Goal: Transaction & Acquisition: Purchase product/service

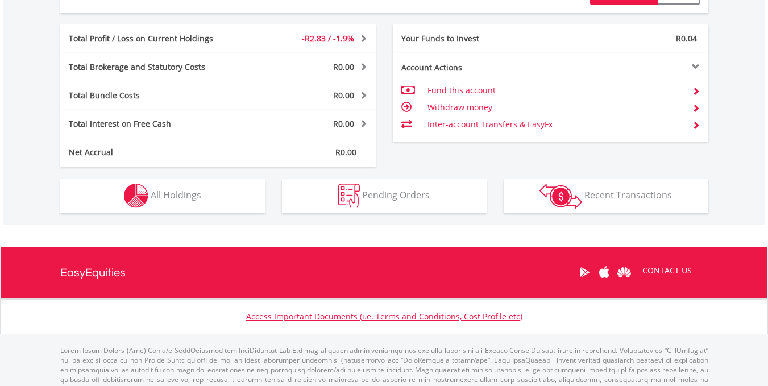
scroll to position [597, 0]
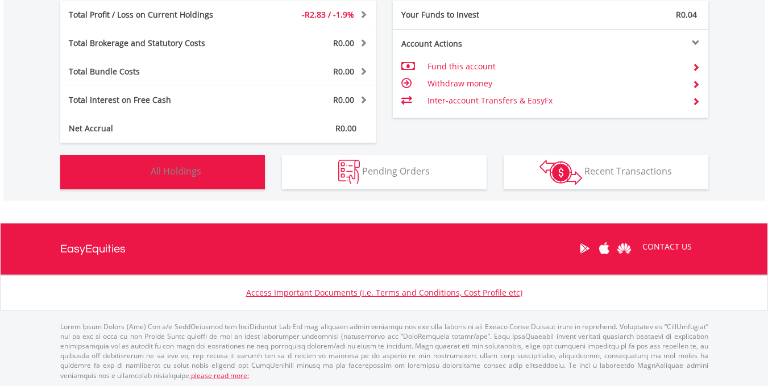
click at [225, 178] on button "Holdings All Holdings" at bounding box center [162, 172] width 205 height 34
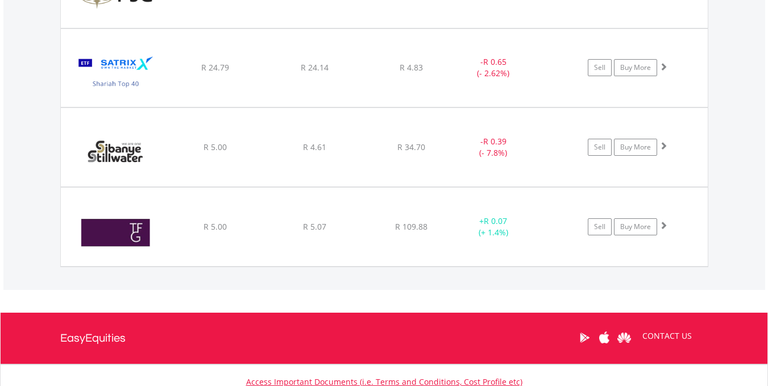
scroll to position [1744, 0]
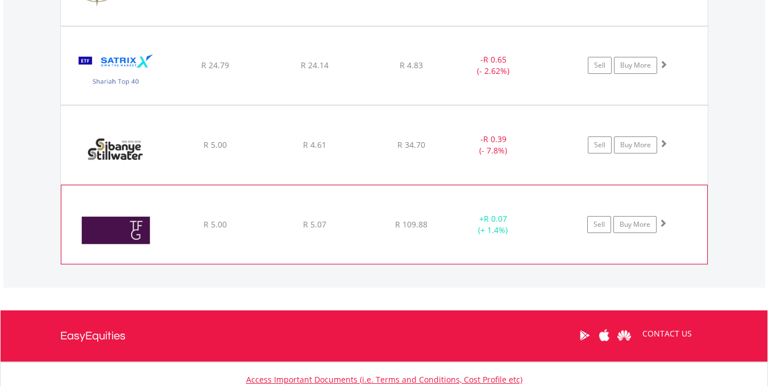
click at [665, 223] on span at bounding box center [663, 223] width 8 height 8
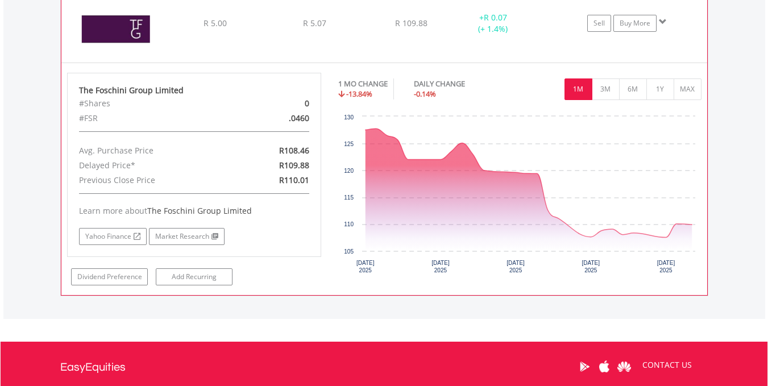
scroll to position [1941, 0]
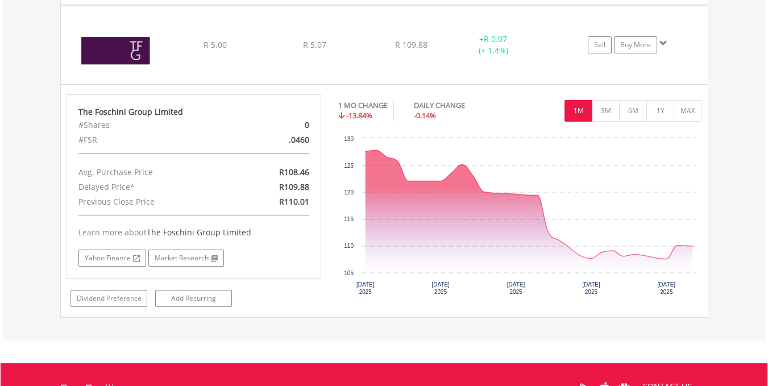
scroll to position [1923, 0]
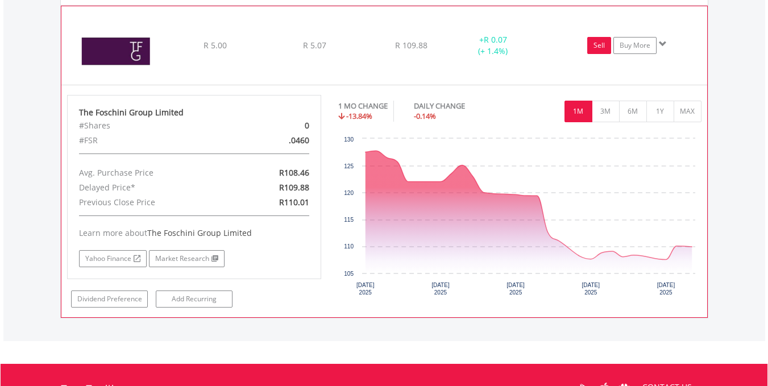
click at [608, 46] on link "Sell" at bounding box center [599, 45] width 24 height 17
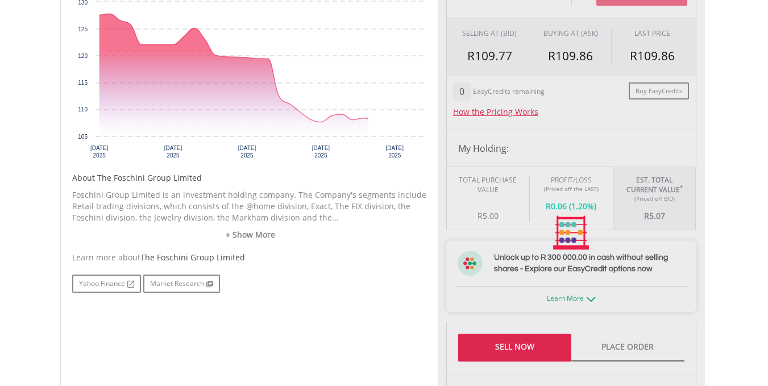
type input "****"
type input "******"
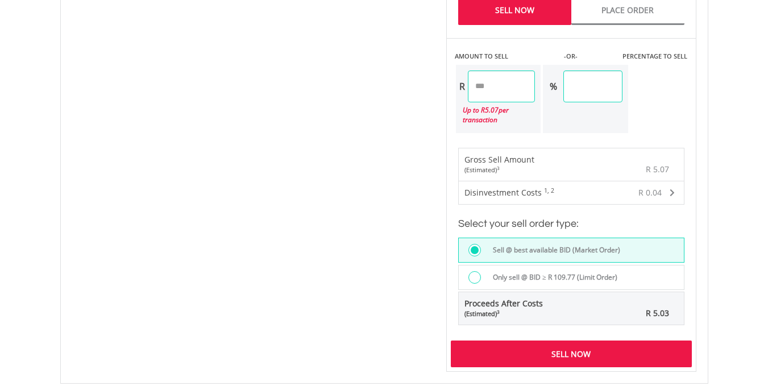
scroll to position [738, 0]
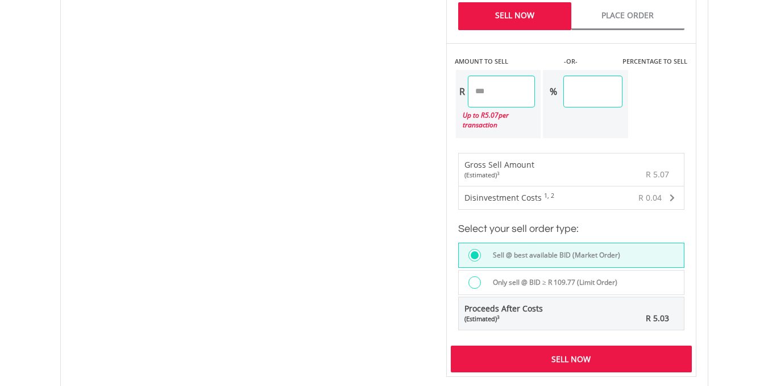
click at [647, 276] on div "Only sell @ BID ≥ R 109.77 (Limit Order)" at bounding box center [584, 283] width 197 height 15
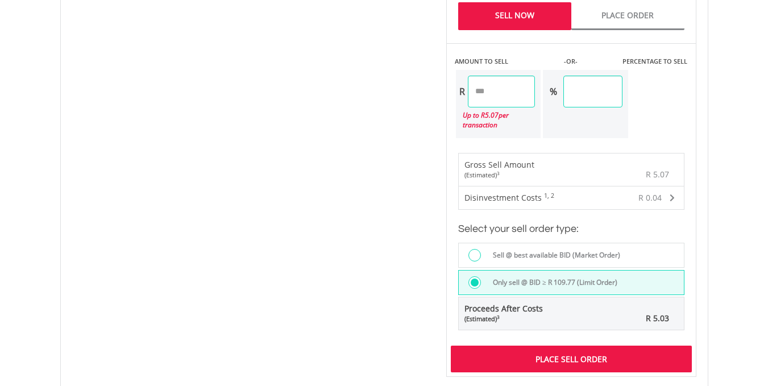
click at [637, 243] on div "Sell @ best available BID (Market Order)" at bounding box center [571, 255] width 226 height 25
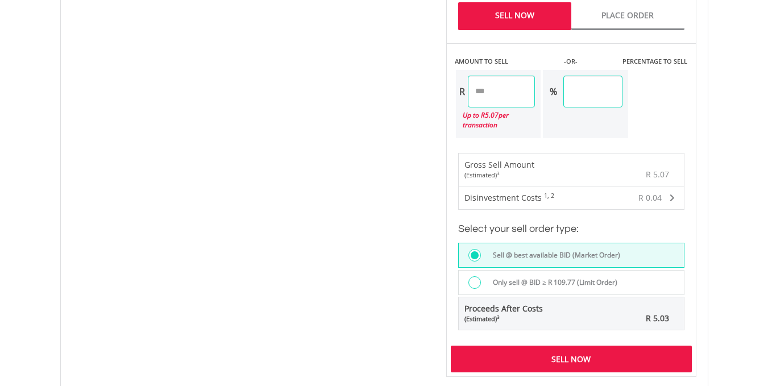
click at [589, 348] on div "Sell Now" at bounding box center [571, 359] width 241 height 26
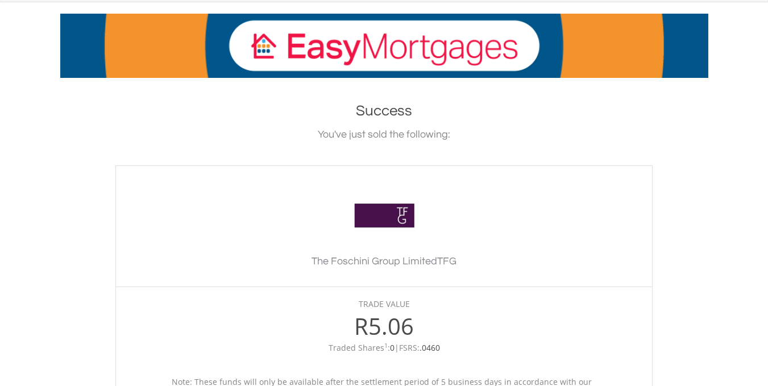
scroll to position [142, 0]
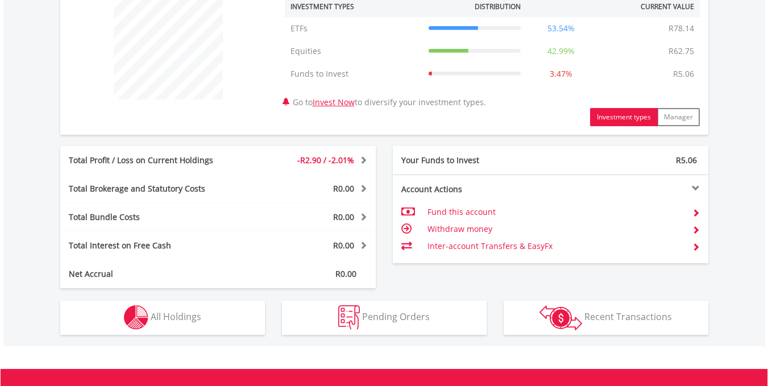
scroll to position [461, 0]
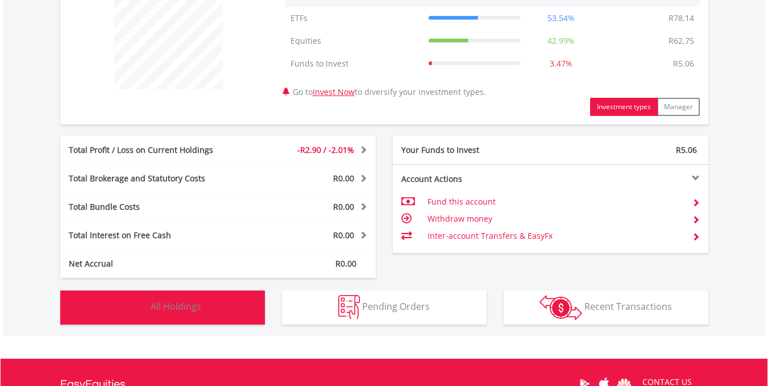
click at [215, 316] on button "Holdings All Holdings" at bounding box center [162, 307] width 205 height 34
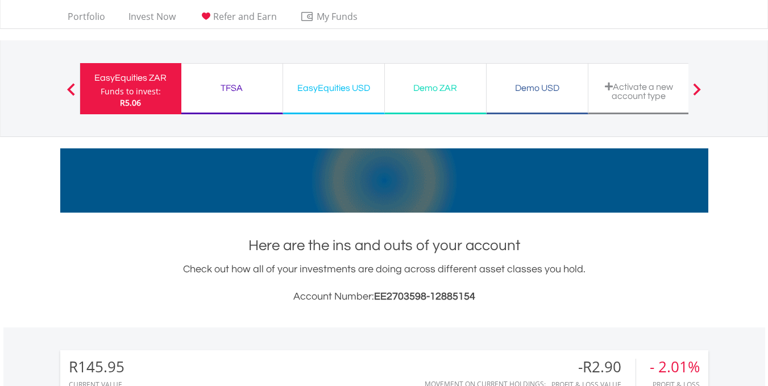
scroll to position [0, 0]
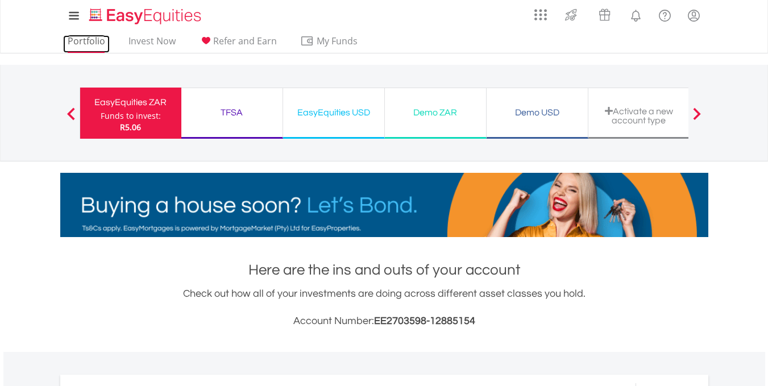
click at [99, 41] on link "Portfolio" at bounding box center [86, 44] width 47 height 18
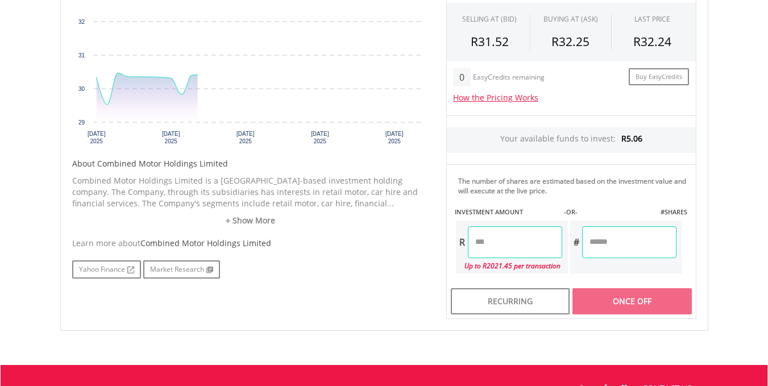
scroll to position [438, 0]
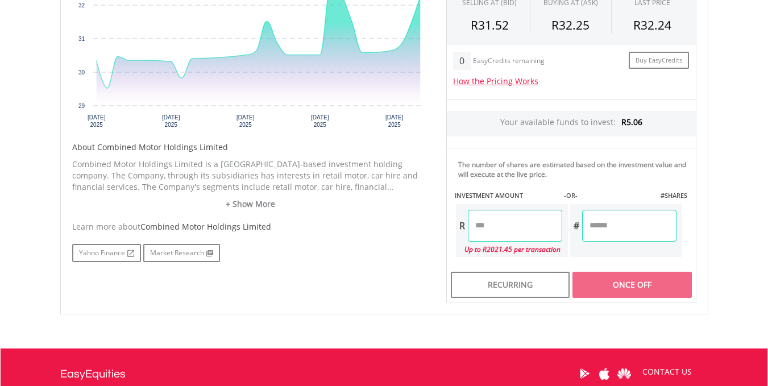
click at [497, 227] on input "number" at bounding box center [515, 226] width 94 height 32
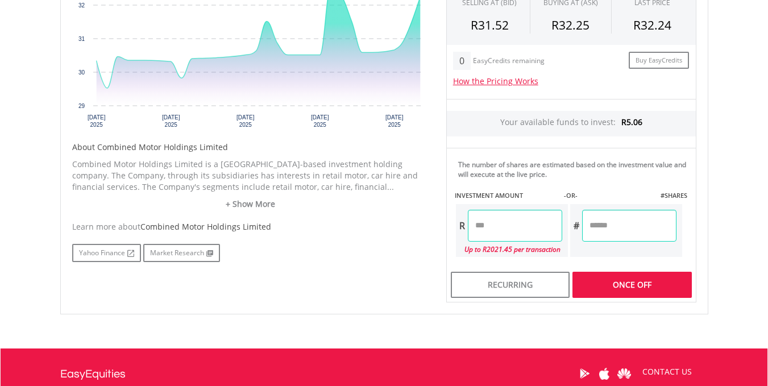
type input "****"
click at [612, 298] on div "Last Updated Price: 15-min. Delay* Price Update Cost: 2 Credits Request A Price…" at bounding box center [571, 114] width 267 height 375
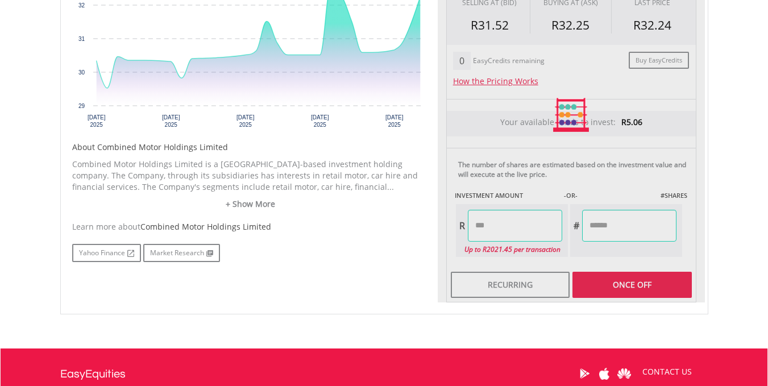
type input "******"
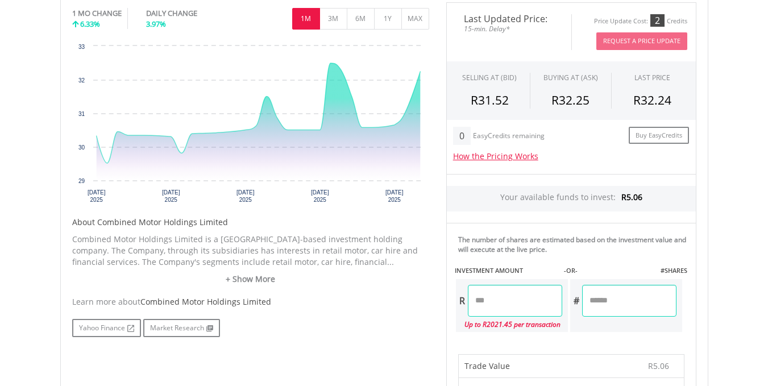
scroll to position [0, 0]
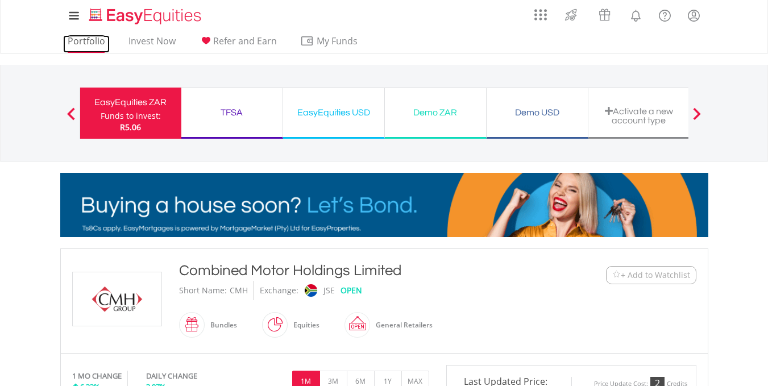
click at [82, 41] on link "Portfolio" at bounding box center [86, 44] width 47 height 18
